Goal: Go to known website: Access a specific website the user already knows

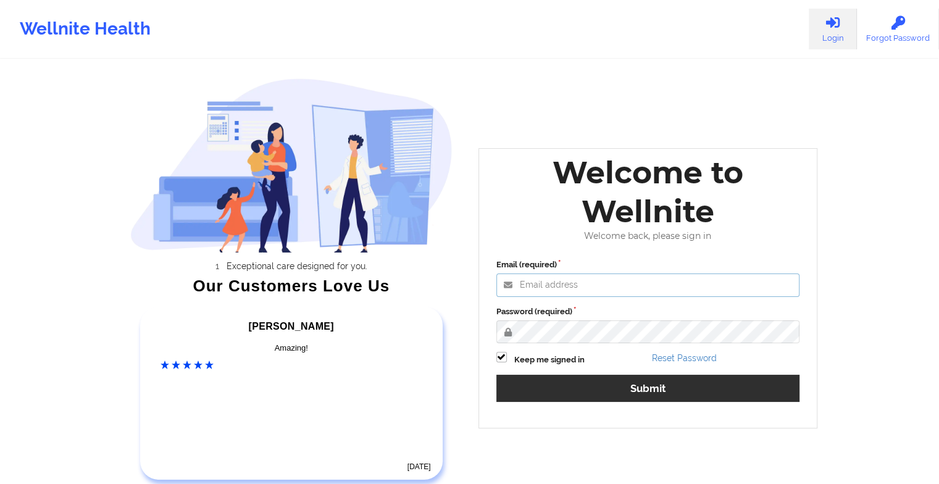
type input "[EMAIL_ADDRESS][DOMAIN_NAME]"
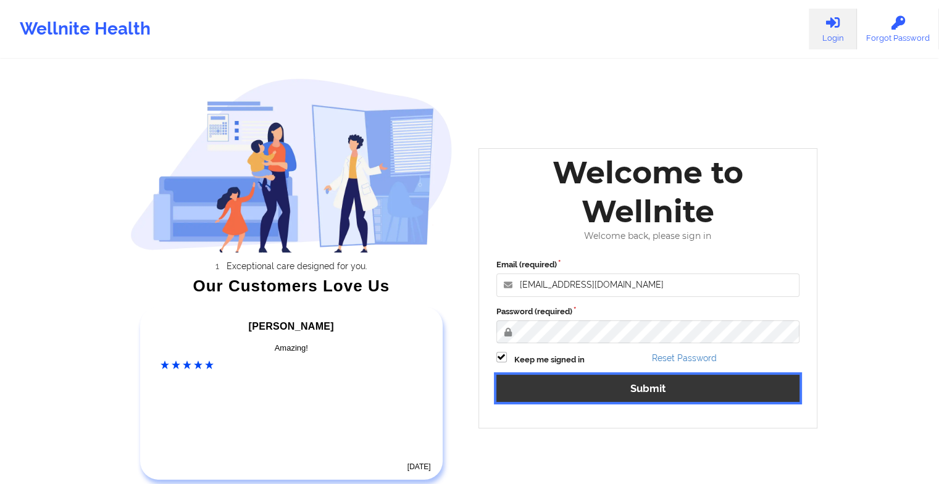
click at [666, 393] on button "Submit" at bounding box center [648, 388] width 304 height 27
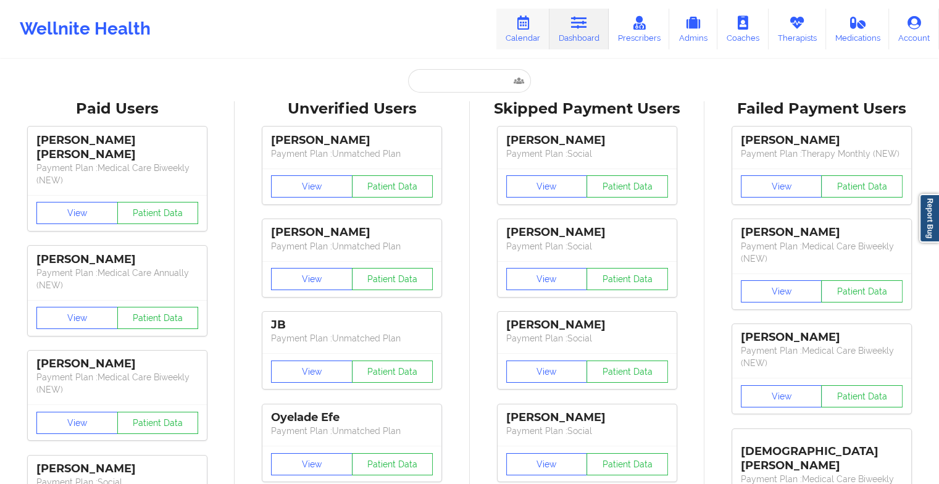
click at [515, 41] on link "Calendar" at bounding box center [522, 29] width 53 height 41
